Goal: Navigation & Orientation: Find specific page/section

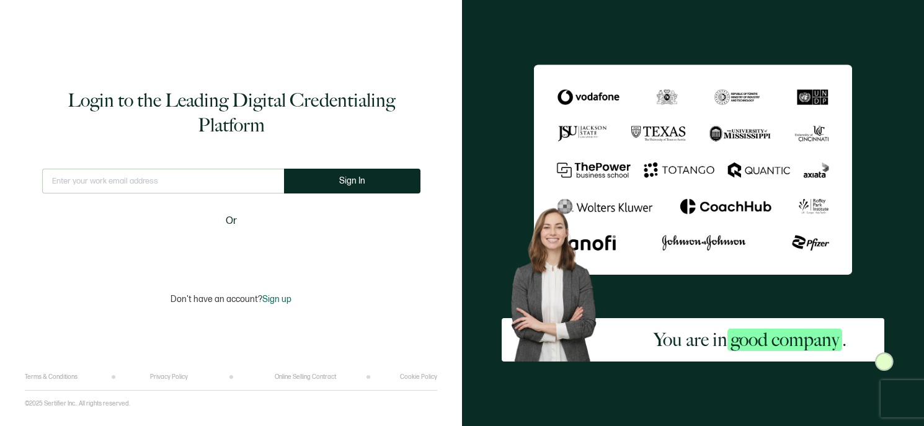
click at [161, 186] on input "text" at bounding box center [163, 181] width 242 height 25
type input "[PERSON_NAME][EMAIL_ADDRESS][PERSON_NAME][DOMAIN_NAME]"
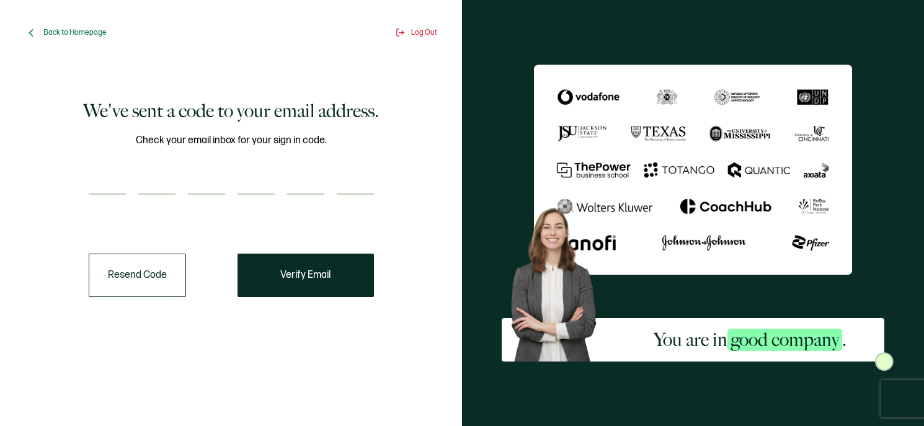
drag, startPoint x: 341, startPoint y: 265, endPoint x: 370, endPoint y: 123, distance: 144.4
click at [370, 123] on div "We've sent a code to your email address. Check your email inbox for your sign i…" at bounding box center [231, 197] width 394 height 252
click at [108, 185] on input "number" at bounding box center [107, 182] width 37 height 25
type input "743723"
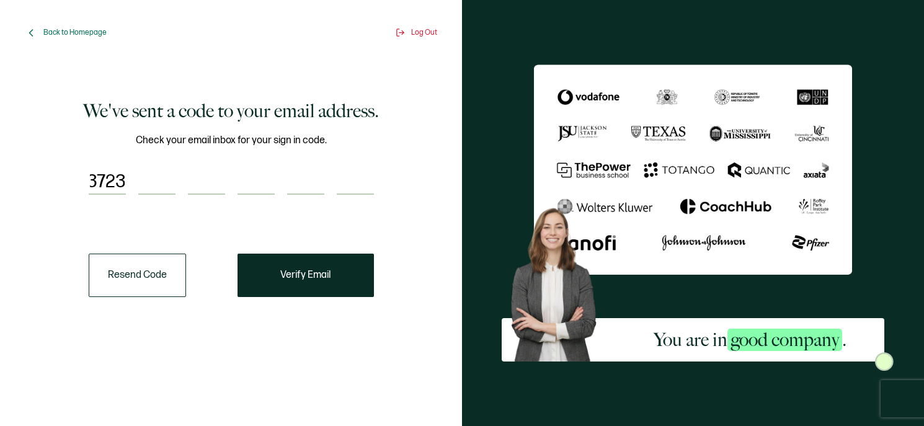
type input "7"
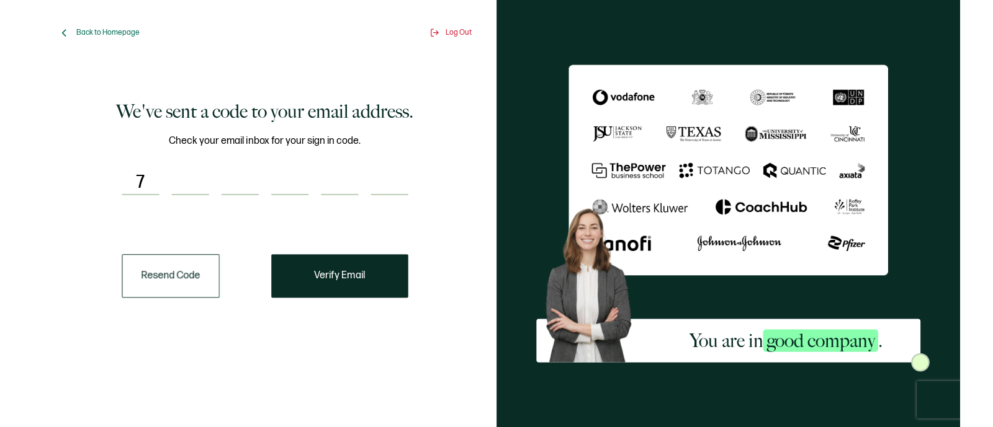
scroll to position [0, 0]
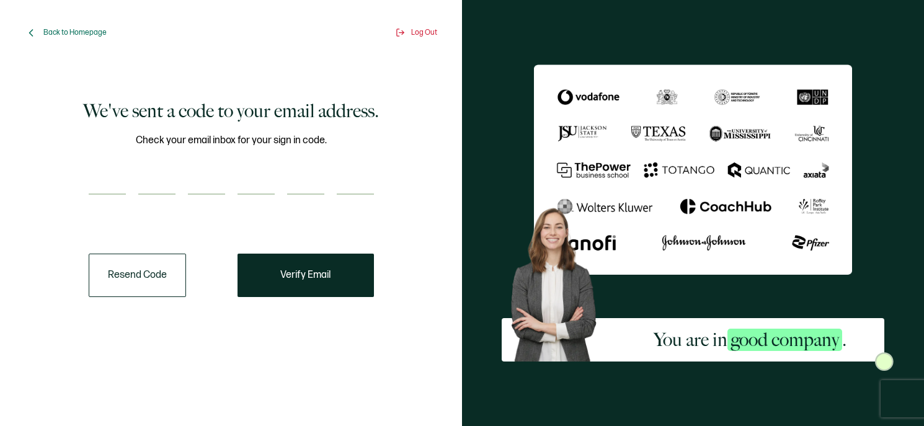
type input "7"
type input "4"
type input "3"
type input "7"
type input "2"
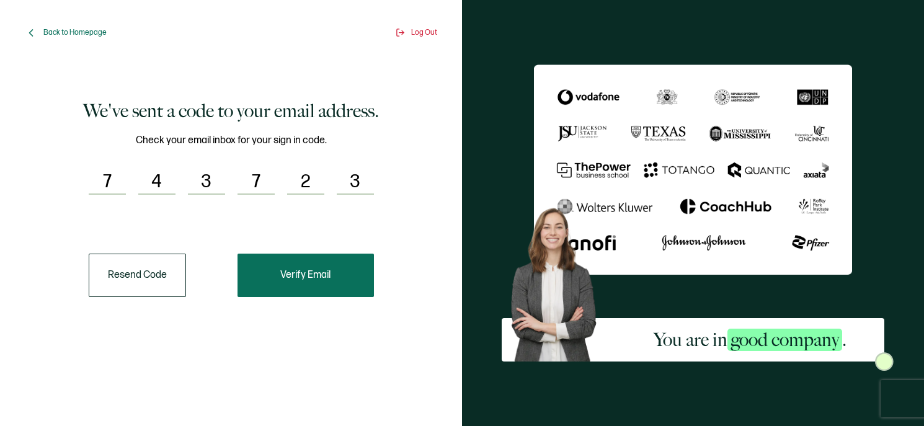
type input "3"
click at [282, 292] on button "Verify Email" at bounding box center [306, 275] width 136 height 43
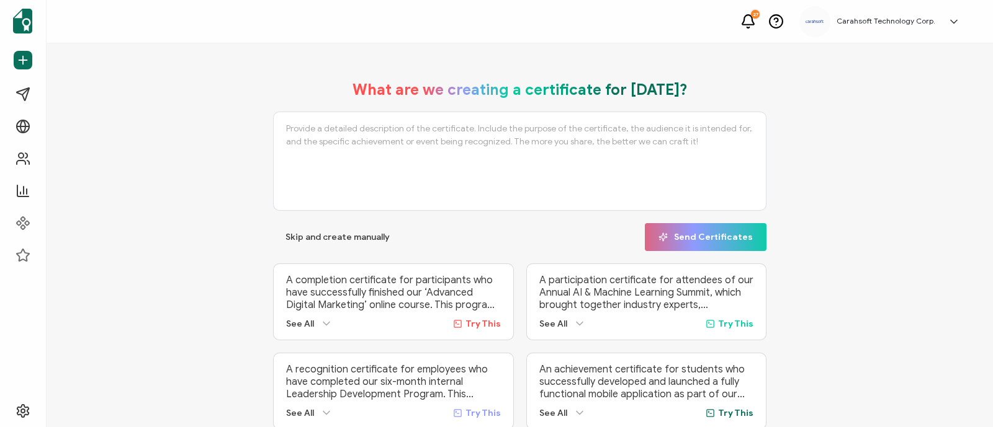
click at [903, 20] on h5 "Carahsoft Technology Corp." at bounding box center [885, 21] width 99 height 9
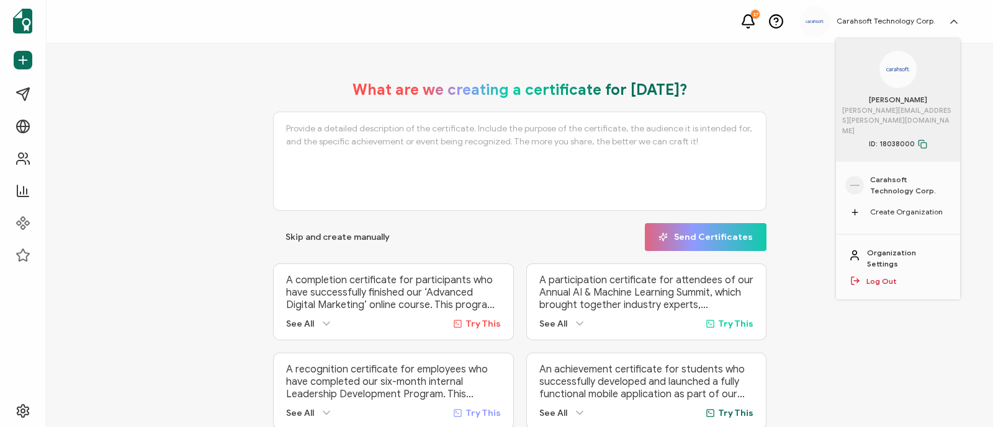
click at [133, 131] on div "What are we creating a certificate for [DATE]? Skip and create manually Send Ce…" at bounding box center [520, 255] width 884 height 374
